Goal: Check status: Check status

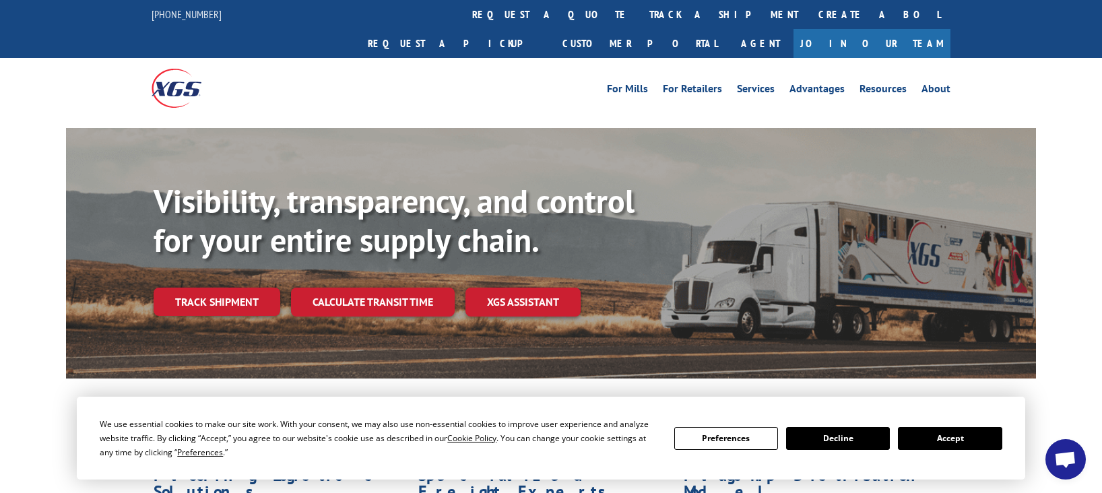
click at [961, 437] on button "Accept" at bounding box center [950, 438] width 104 height 23
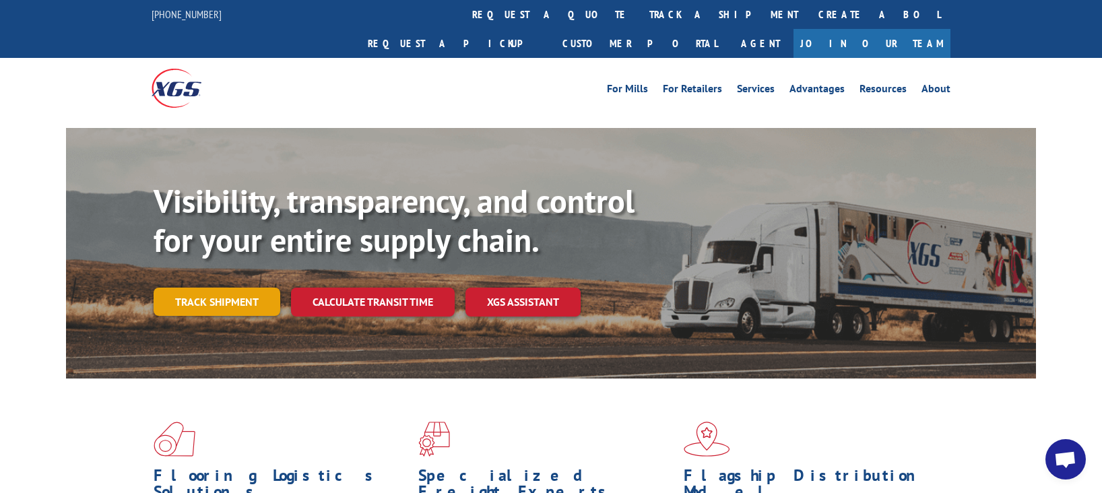
click at [209, 288] on link "Track shipment" at bounding box center [217, 302] width 127 height 28
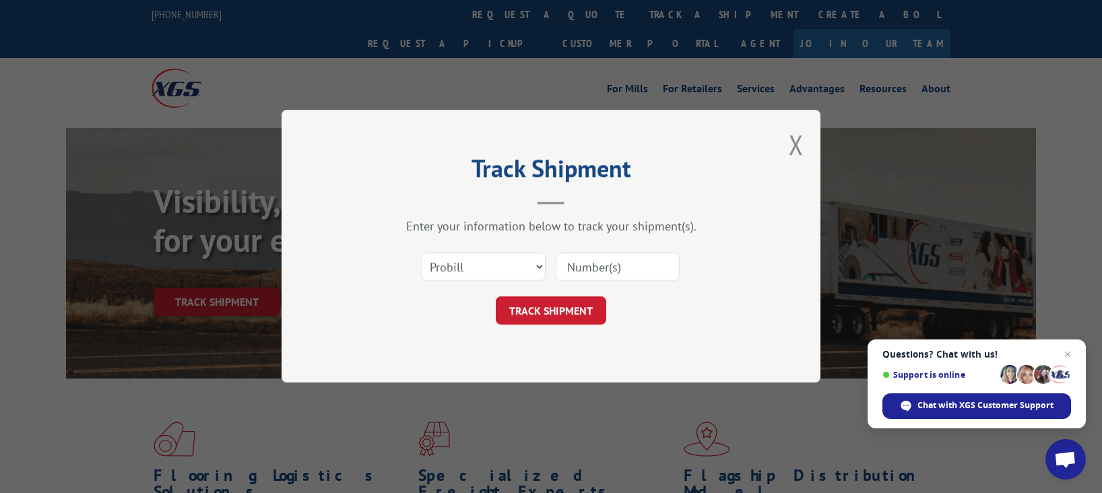
click at [597, 263] on input at bounding box center [618, 267] width 124 height 28
paste input "FROM D30 SVC PROV:Install Scheduled for [DATE]"
type input "FROM D30 SVC PROV:Install Scheduled for [DATE]"
click at [544, 314] on button "TRACK SHIPMENT" at bounding box center [551, 311] width 110 height 28
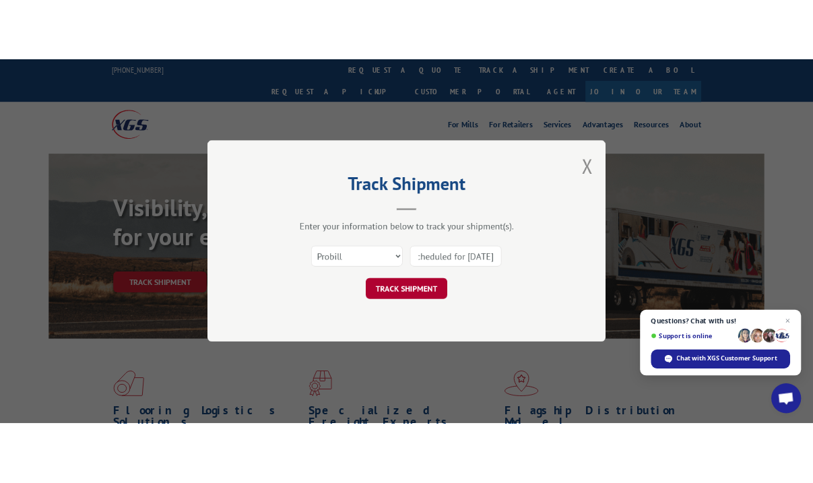
scroll to position [0, 0]
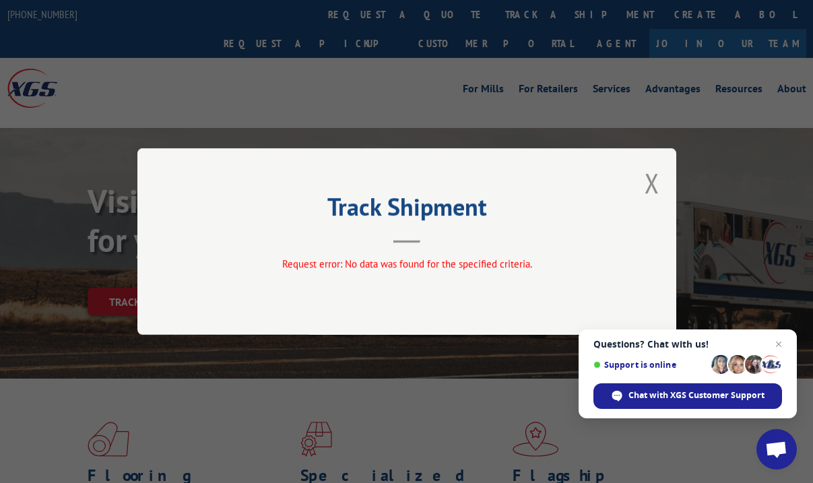
drag, startPoint x: 654, startPoint y: 183, endPoint x: 630, endPoint y: 207, distance: 34.3
click at [654, 183] on button "Close modal" at bounding box center [652, 183] width 15 height 36
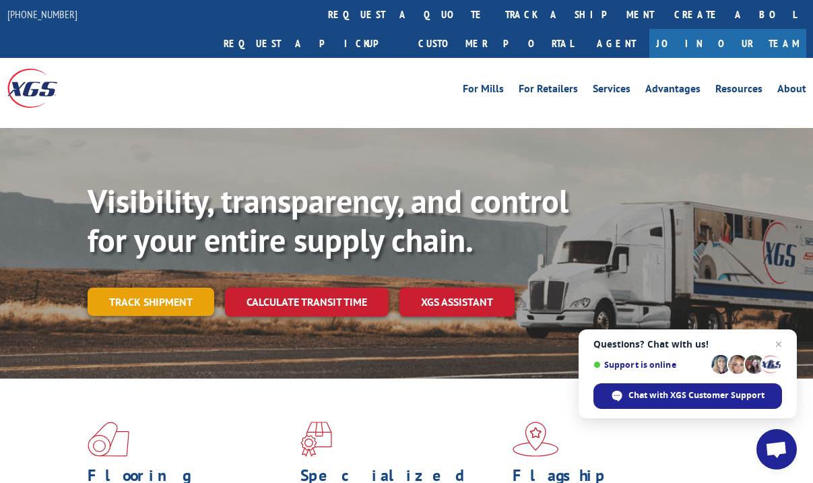
click at [117, 288] on link "Track shipment" at bounding box center [151, 302] width 127 height 28
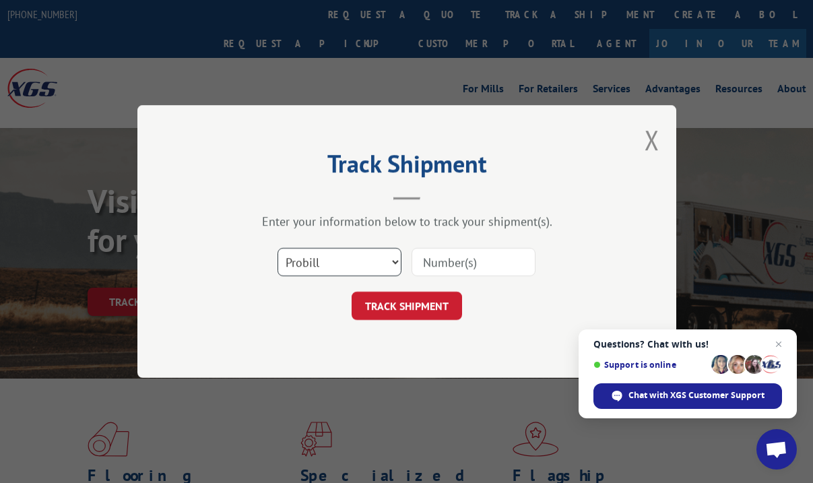
drag, startPoint x: 351, startPoint y: 262, endPoint x: 353, endPoint y: 275, distance: 13.0
click at [351, 262] on select "Select category... Probill BOL PO" at bounding box center [339, 262] width 124 height 28
select select "po"
click at [277, 248] on select "Select category... Probill BOL PO" at bounding box center [339, 262] width 124 height 28
click at [433, 269] on input at bounding box center [473, 262] width 124 height 28
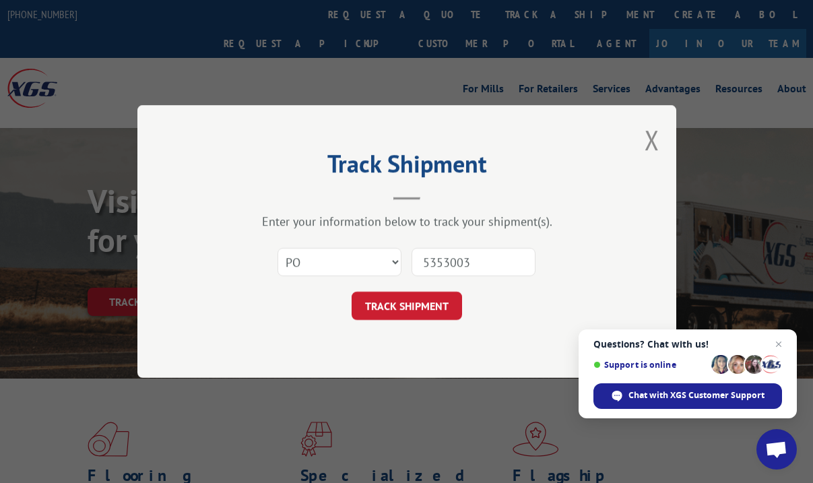
type input "53530036"
click button "TRACK SHIPMENT" at bounding box center [407, 306] width 110 height 28
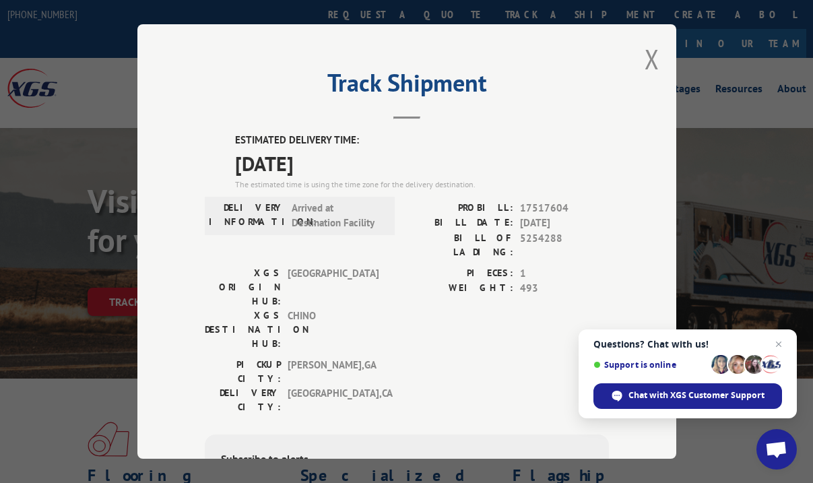
click at [782, 90] on div "Track Shipment ESTIMATED DELIVERY TIME: [DATE] The estimated time is using the …" at bounding box center [406, 241] width 813 height 483
